Goal: Task Accomplishment & Management: Use online tool/utility

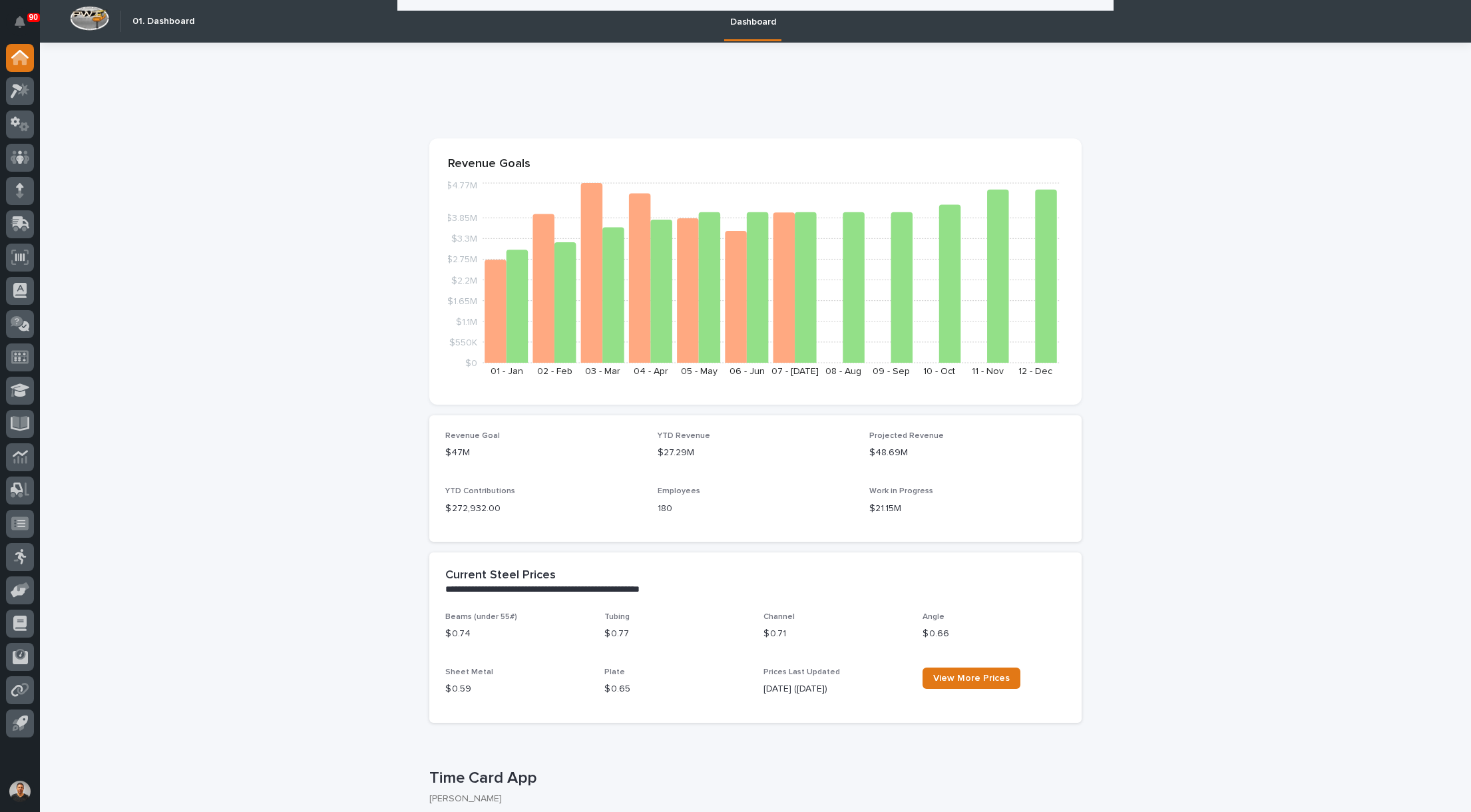
scroll to position [1464, 0]
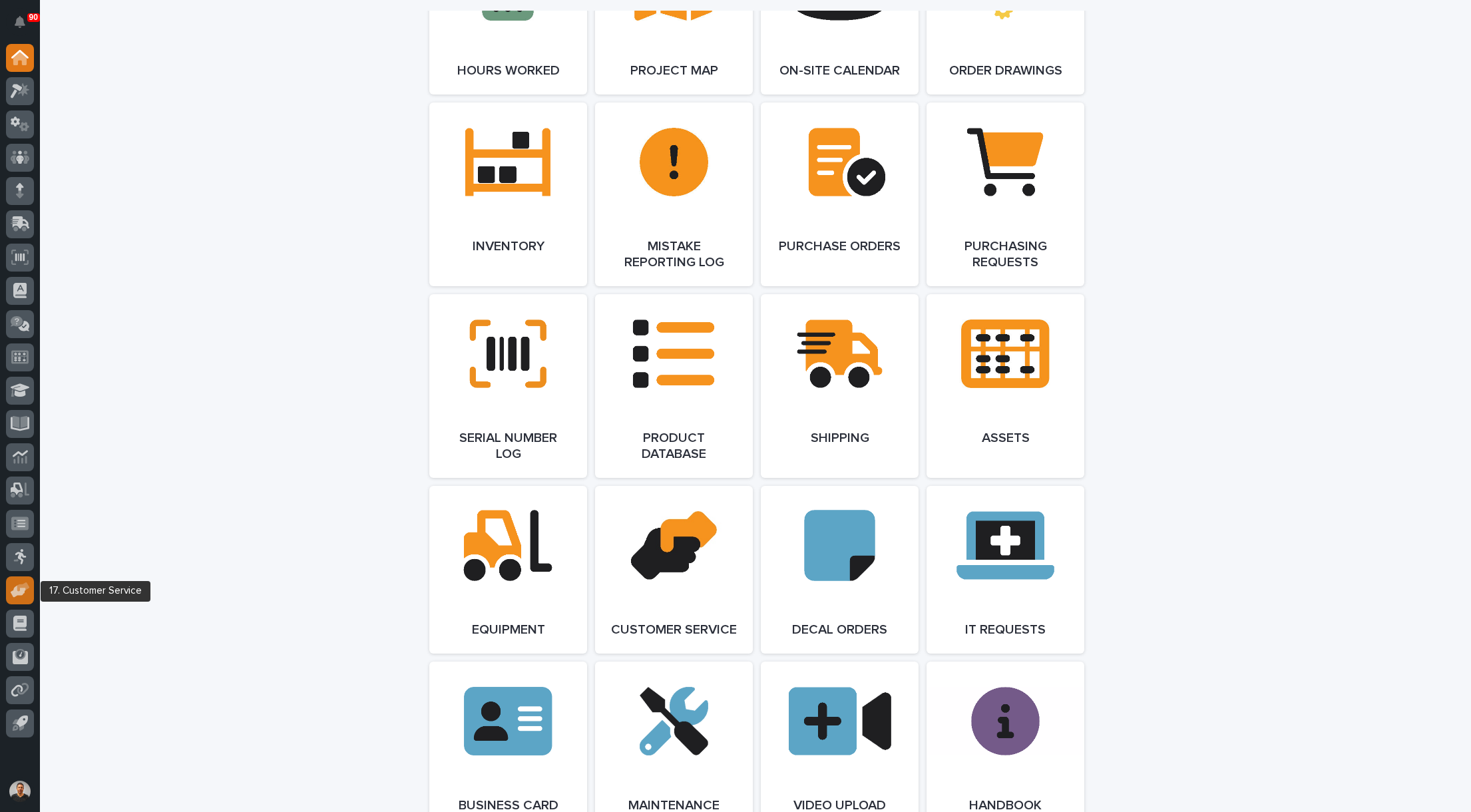
click at [20, 598] on div at bounding box center [20, 590] width 28 height 28
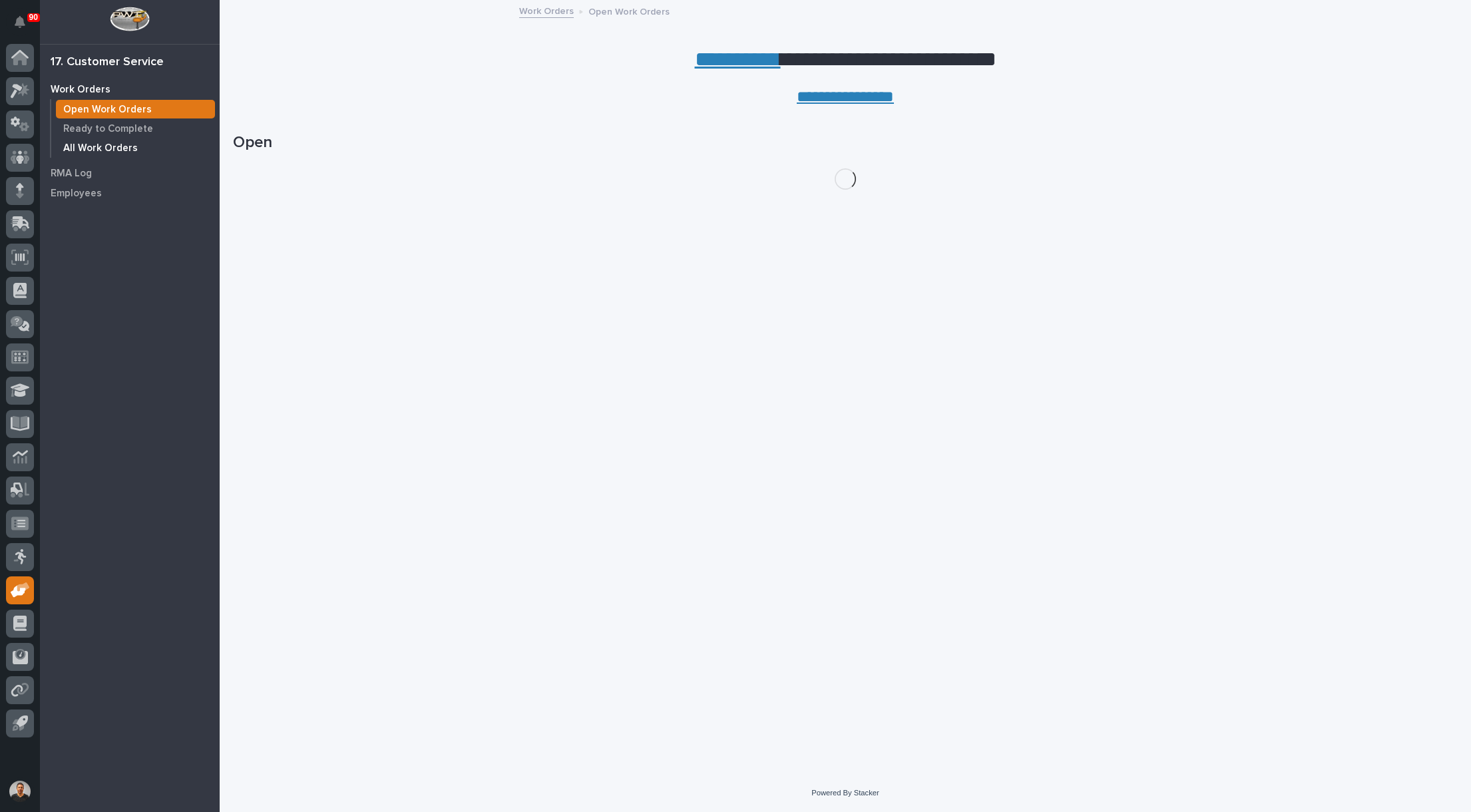
click at [124, 148] on p "All Work Orders" at bounding box center [100, 148] width 75 height 12
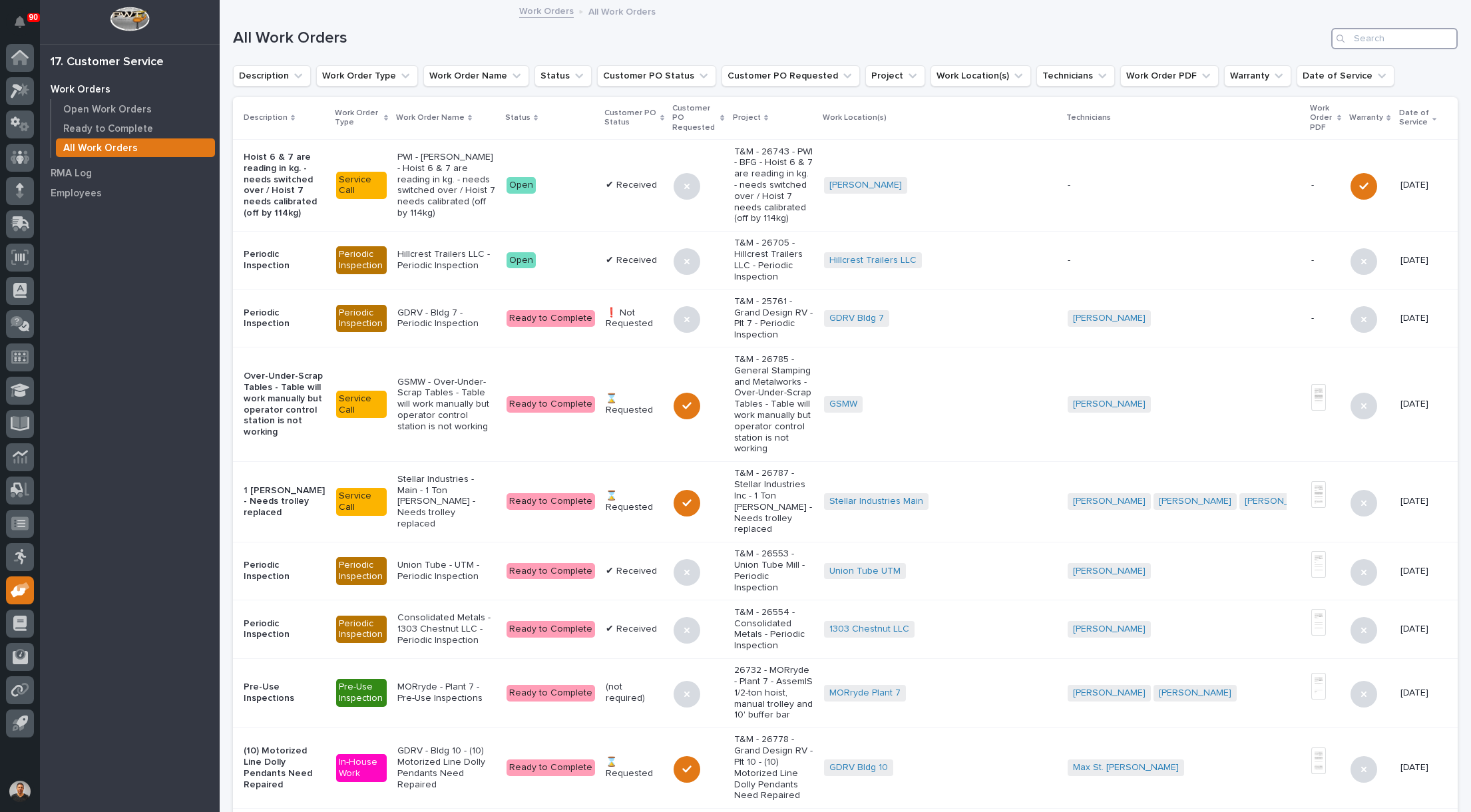
click at [1372, 44] on input "Search" at bounding box center [1394, 38] width 127 height 22
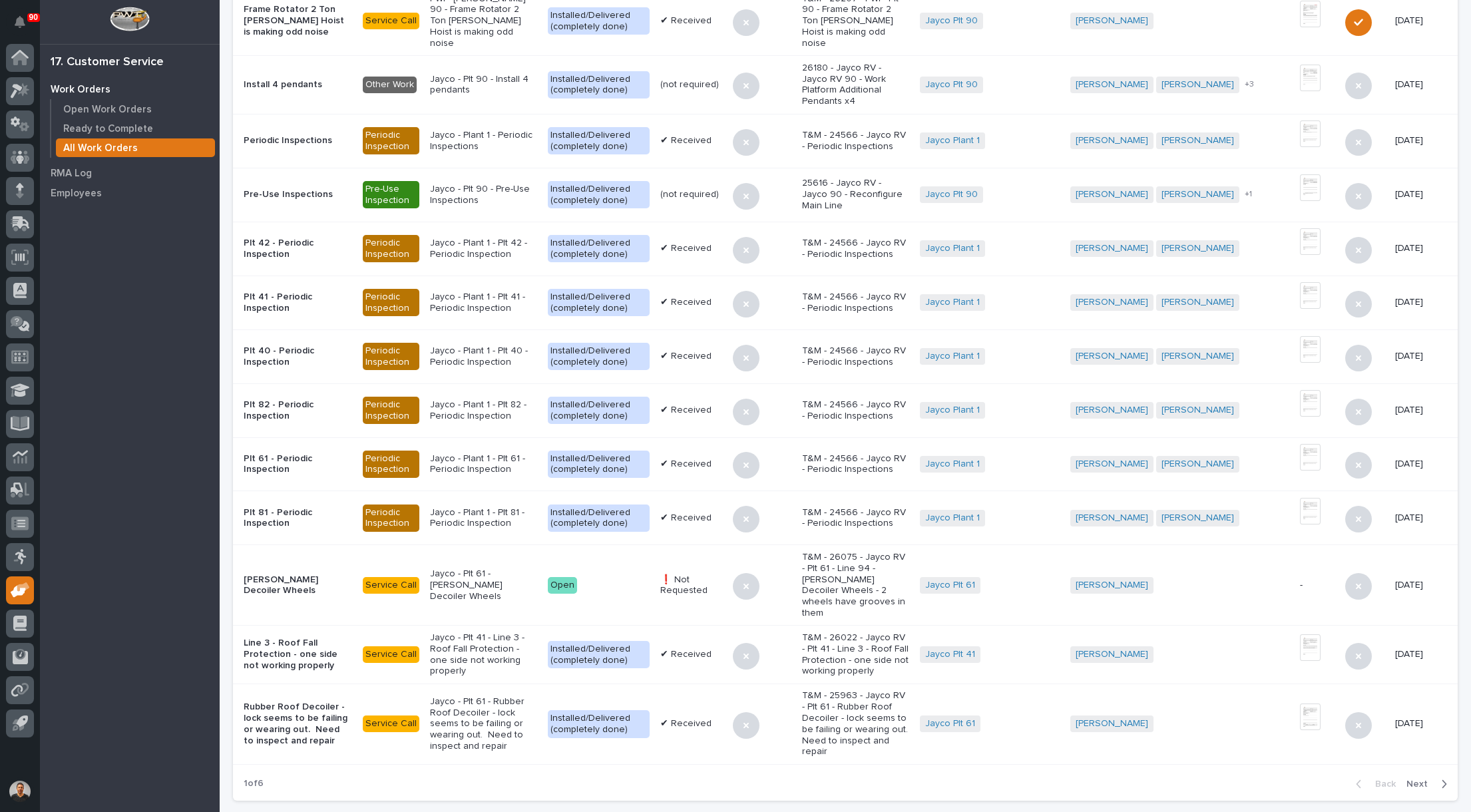
scroll to position [1155, 0]
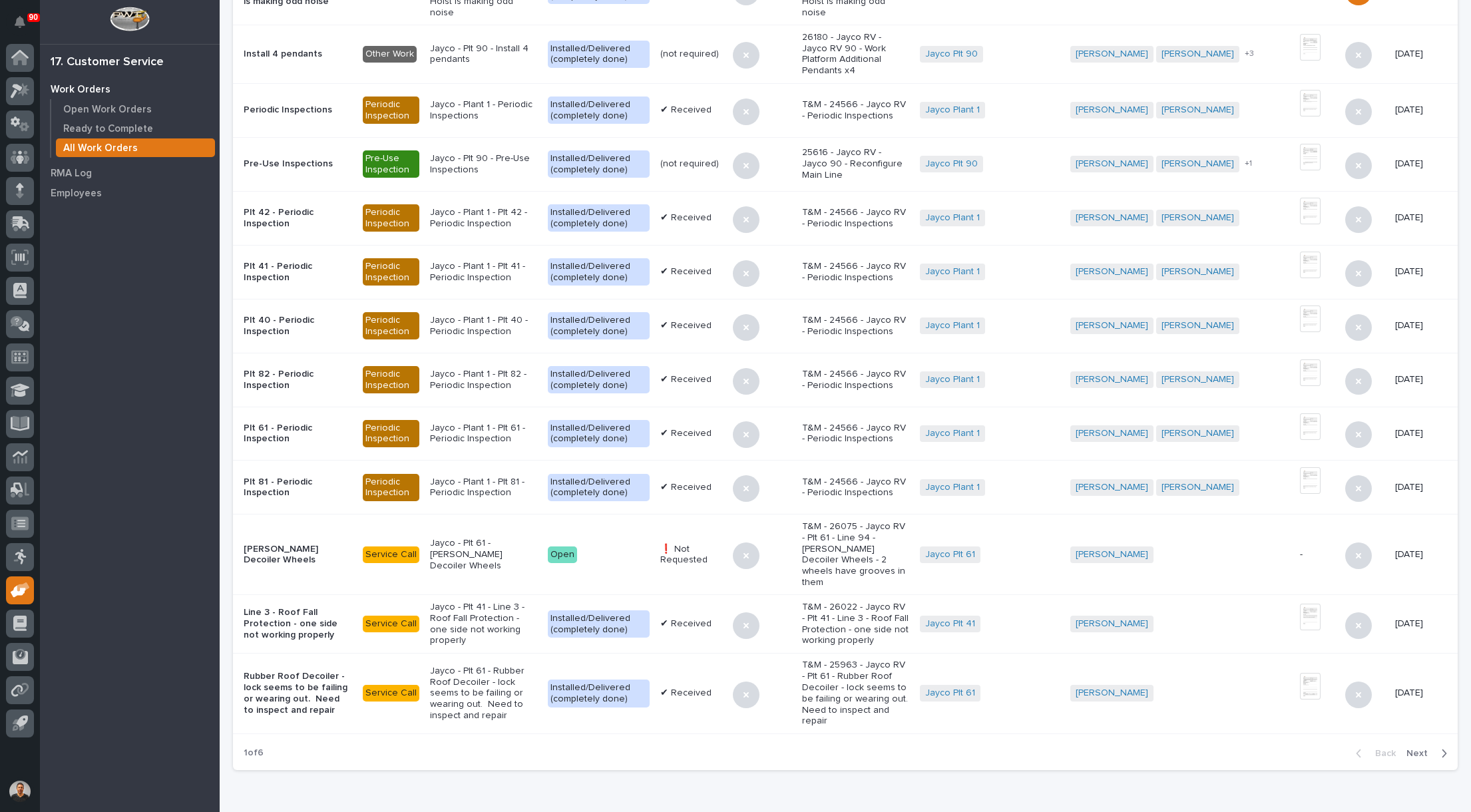
type input "Jayco"
click at [1408, 747] on span "Next" at bounding box center [1420, 753] width 29 height 12
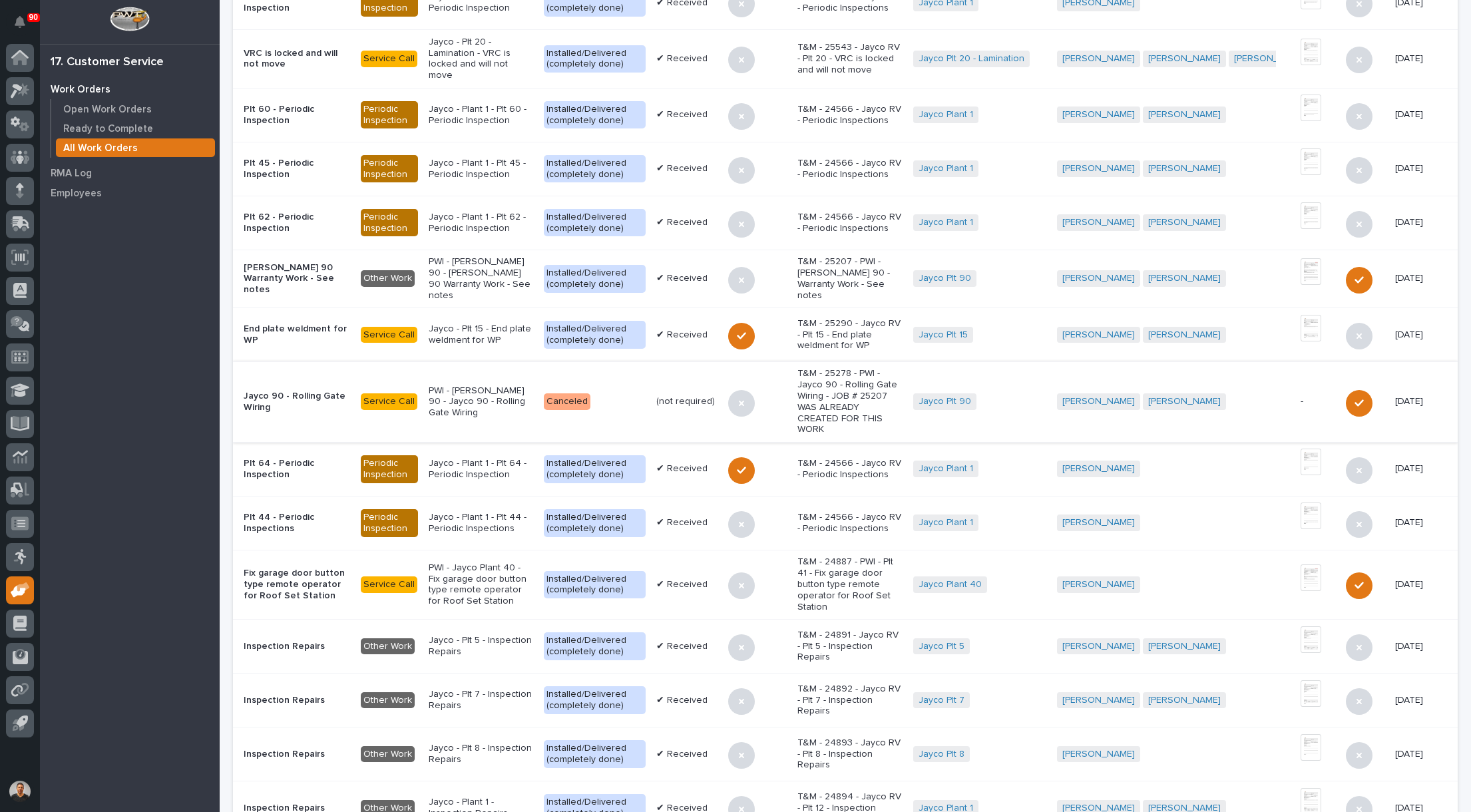
scroll to position [599, 0]
click at [479, 688] on p "Jayco - Plt 7 - Inspection Repairs" at bounding box center [481, 699] width 105 height 23
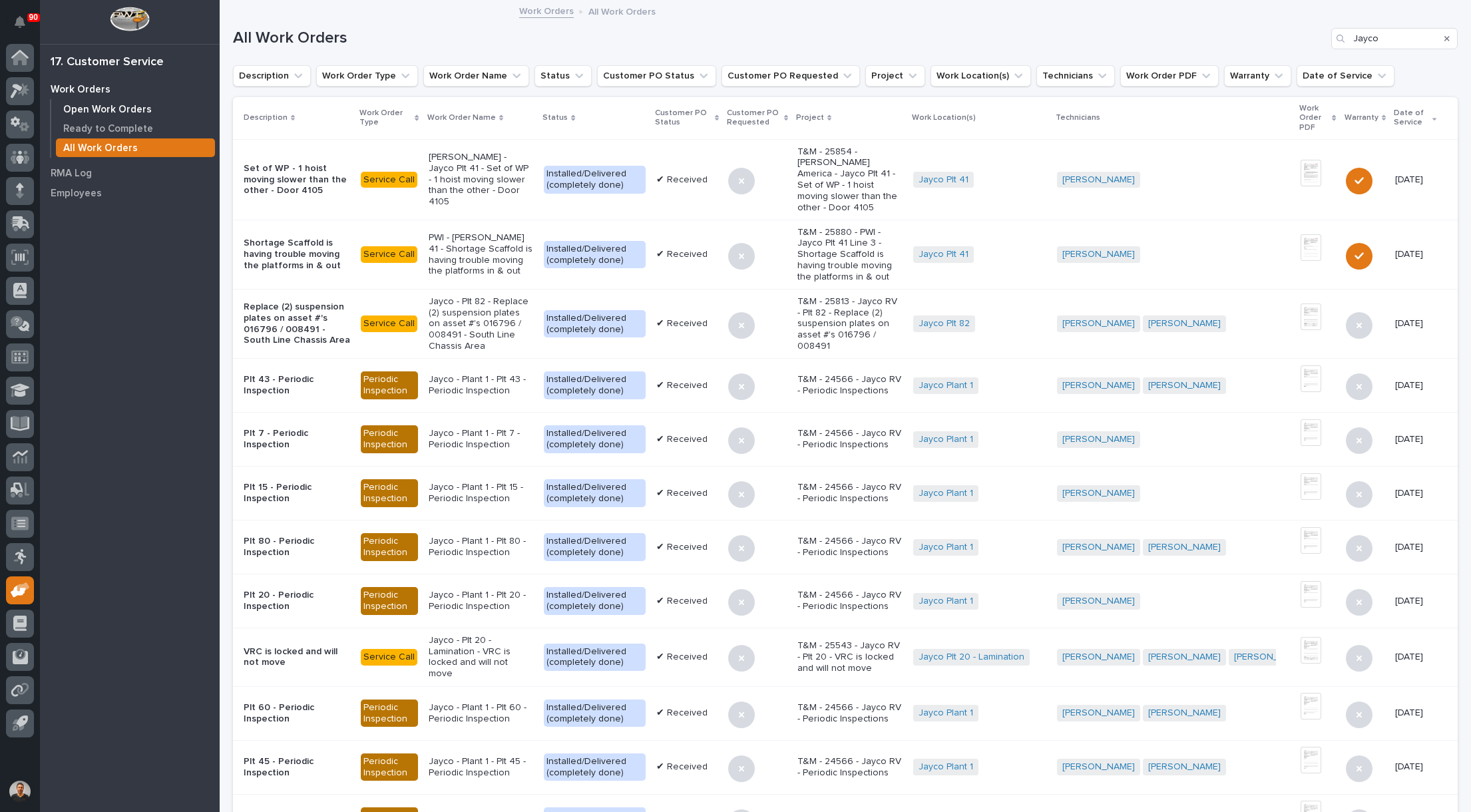
click at [106, 109] on p "Open Work Orders" at bounding box center [107, 110] width 88 height 12
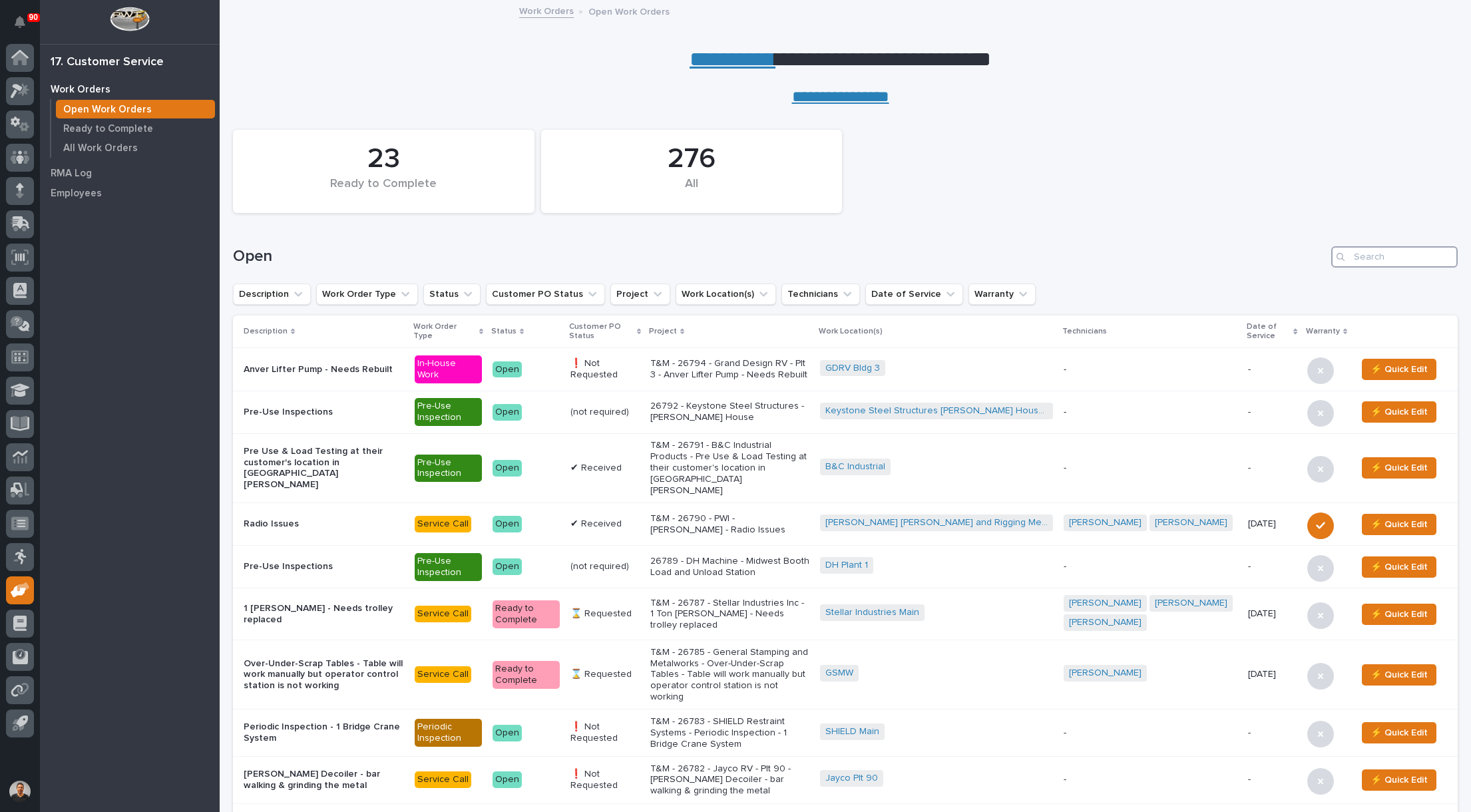
click at [1405, 254] on input "Search" at bounding box center [1394, 257] width 127 height 22
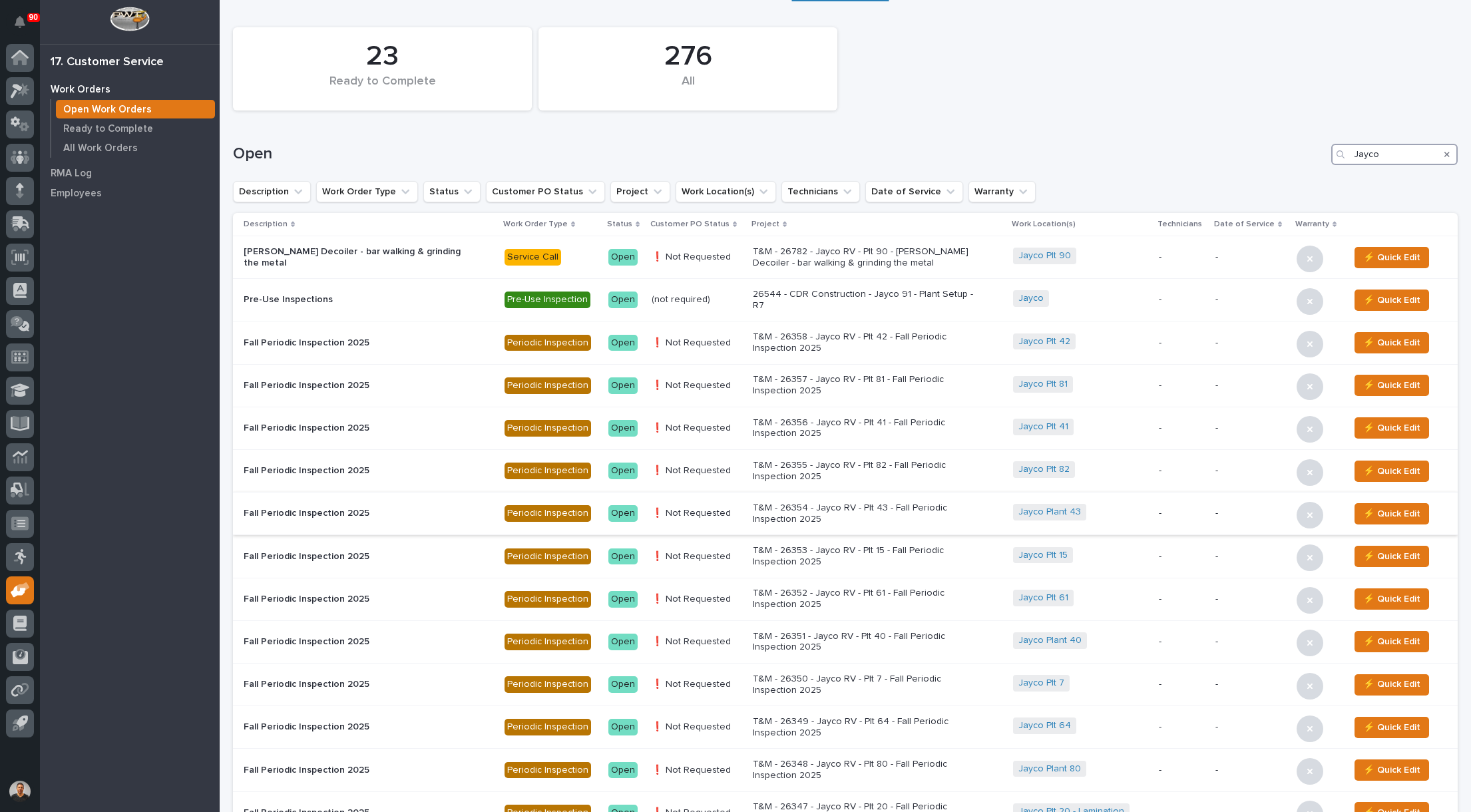
scroll to position [199, 0]
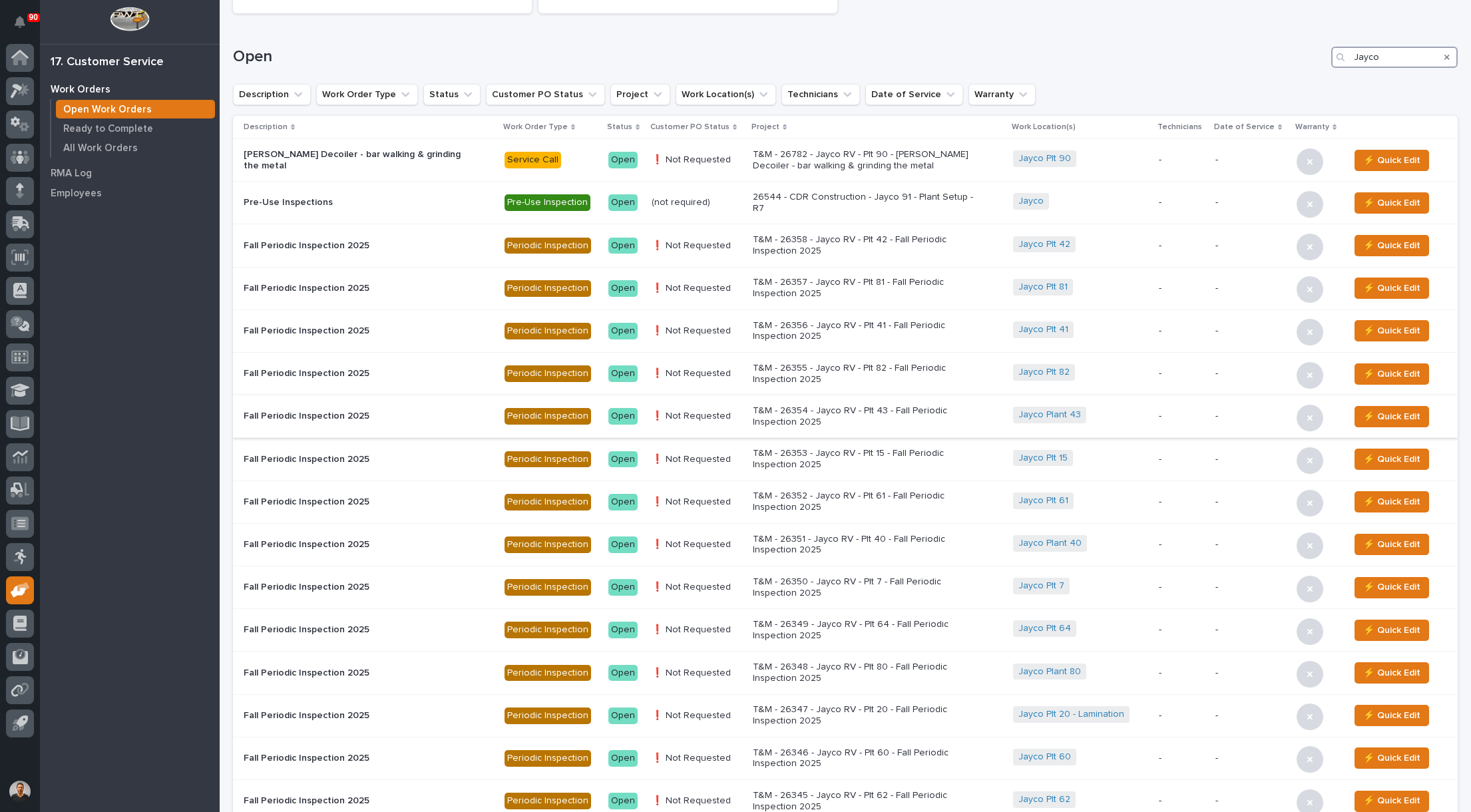
type input "Jayco"
